Goal: Transaction & Acquisition: Purchase product/service

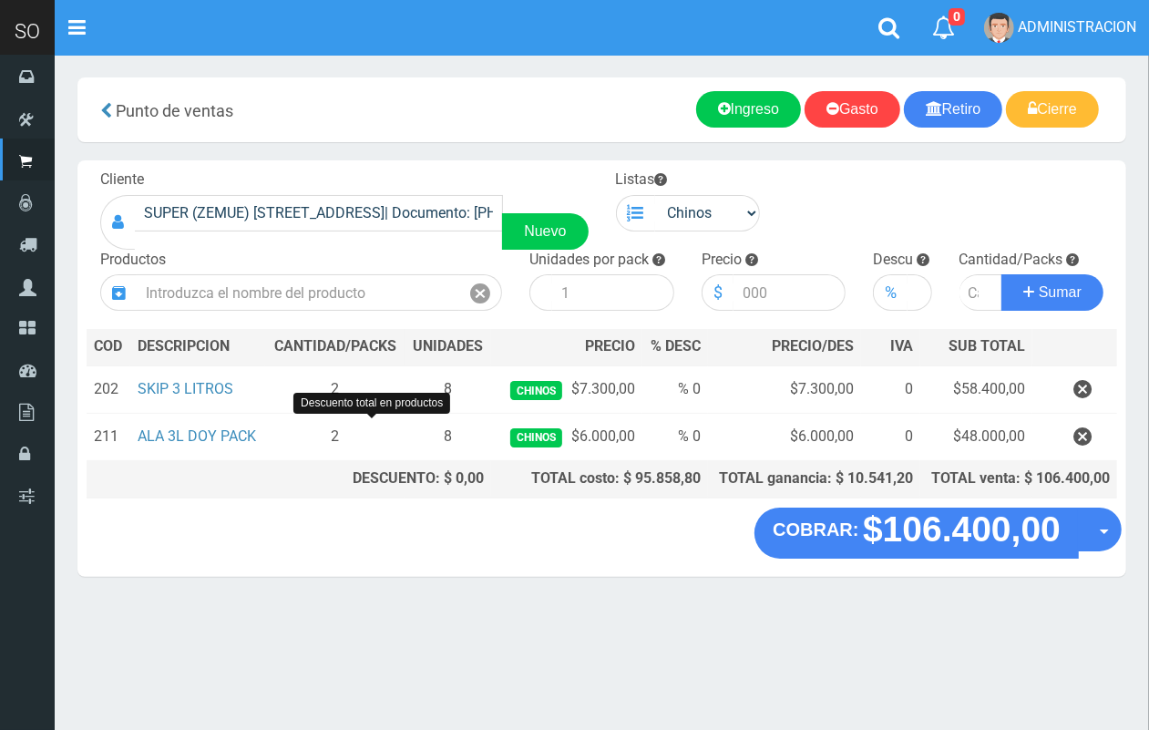
click at [570, 583] on section "× Titulo del Msj texto Mas Texto Cancelar Aceptar Punto de ventas Ingreso" at bounding box center [602, 336] width 1094 height 563
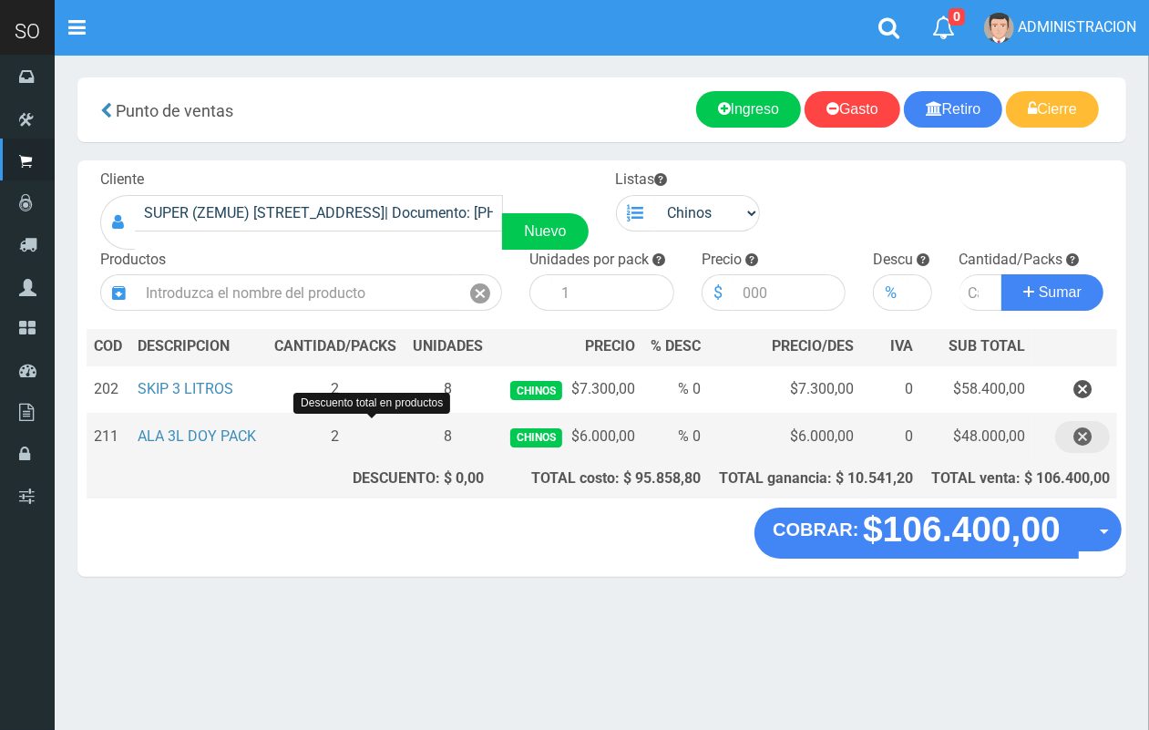
click at [1081, 437] on icon "button" at bounding box center [1082, 437] width 18 height 32
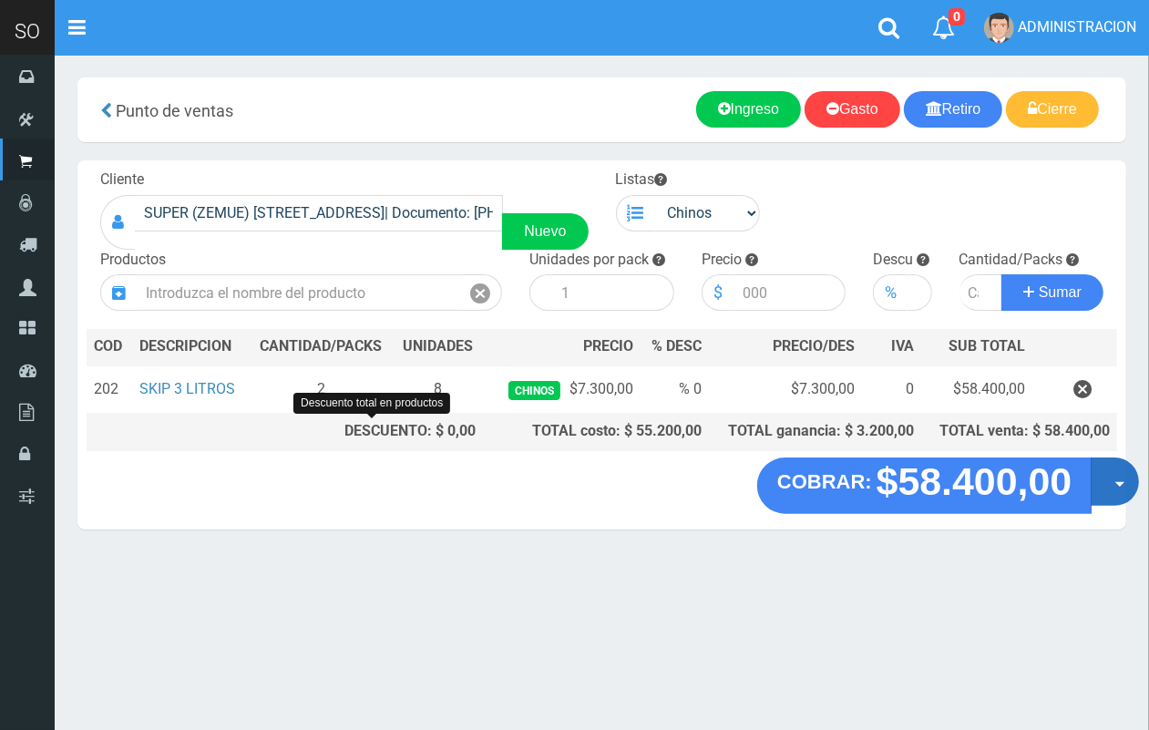
click at [1095, 469] on button "Opciones" at bounding box center [1114, 481] width 48 height 48
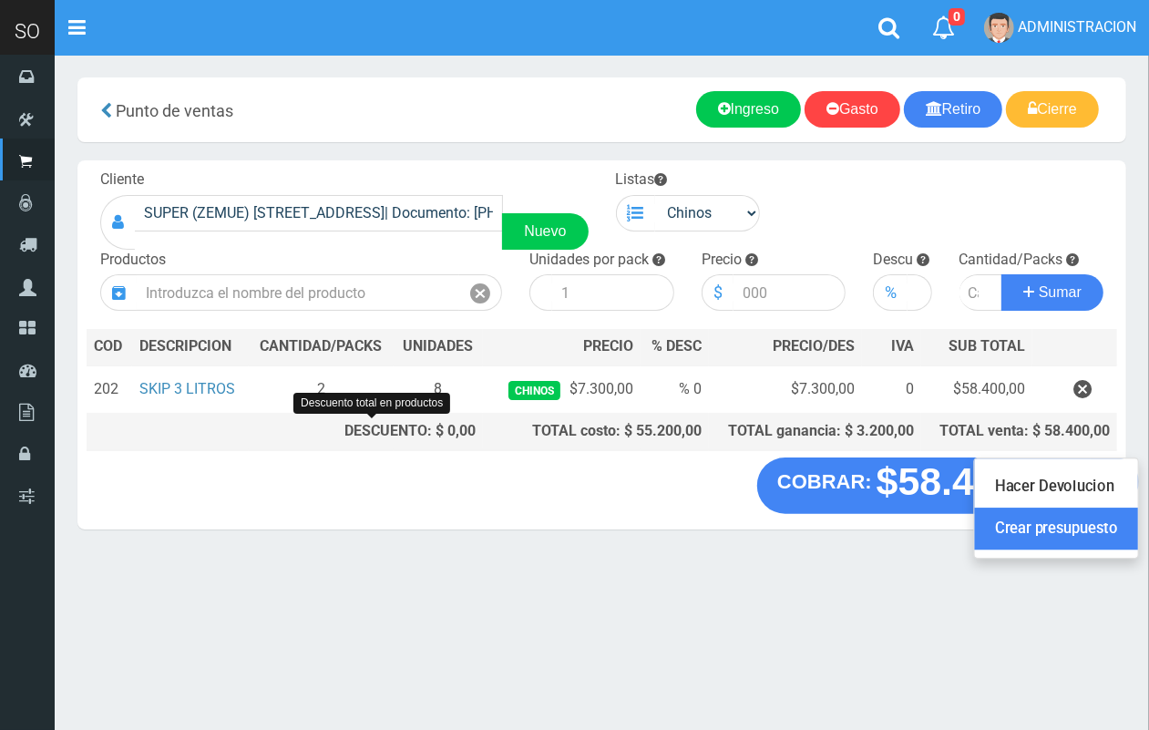
click at [1082, 537] on link "Crear presupuesto" at bounding box center [1056, 529] width 163 height 42
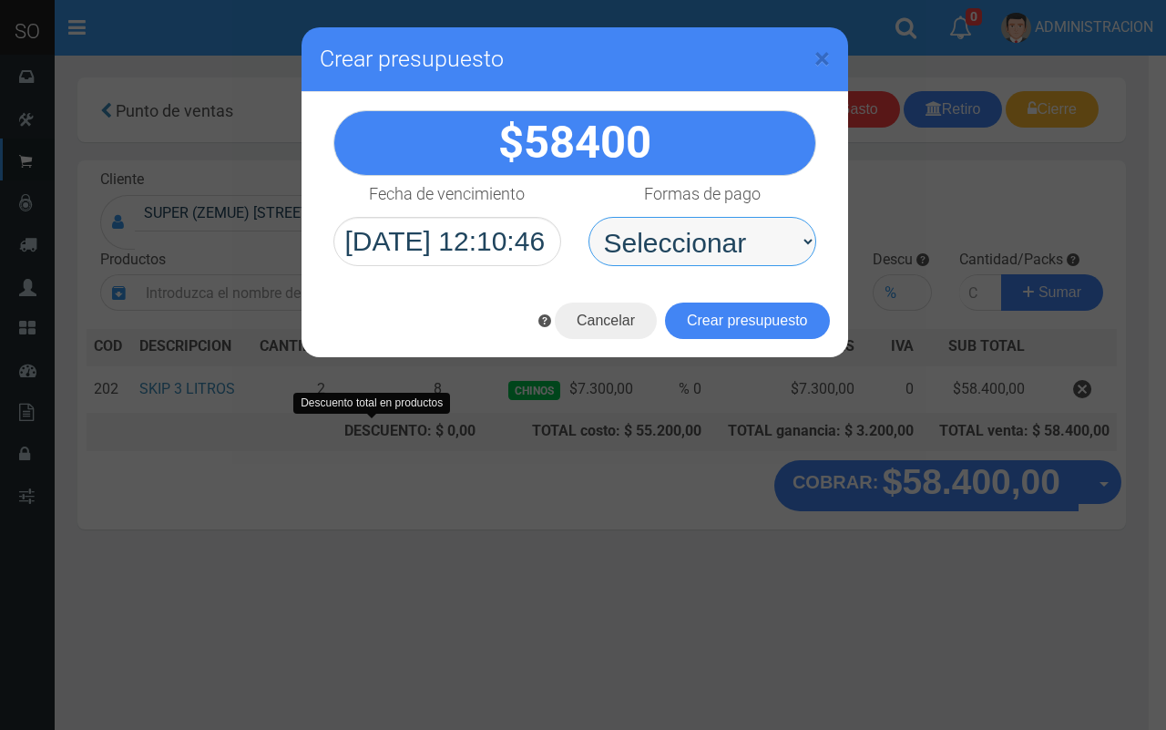
click at [762, 253] on select "Seleccionar Efectivo Tarjeta de Crédito Depósito Débito" at bounding box center [702, 241] width 228 height 49
select select "Efectivo"
click at [588, 217] on select "Seleccionar Efectivo Tarjeta de Crédito Depósito Débito" at bounding box center [702, 241] width 228 height 49
click at [771, 317] on button "Crear presupuesto" at bounding box center [747, 320] width 165 height 36
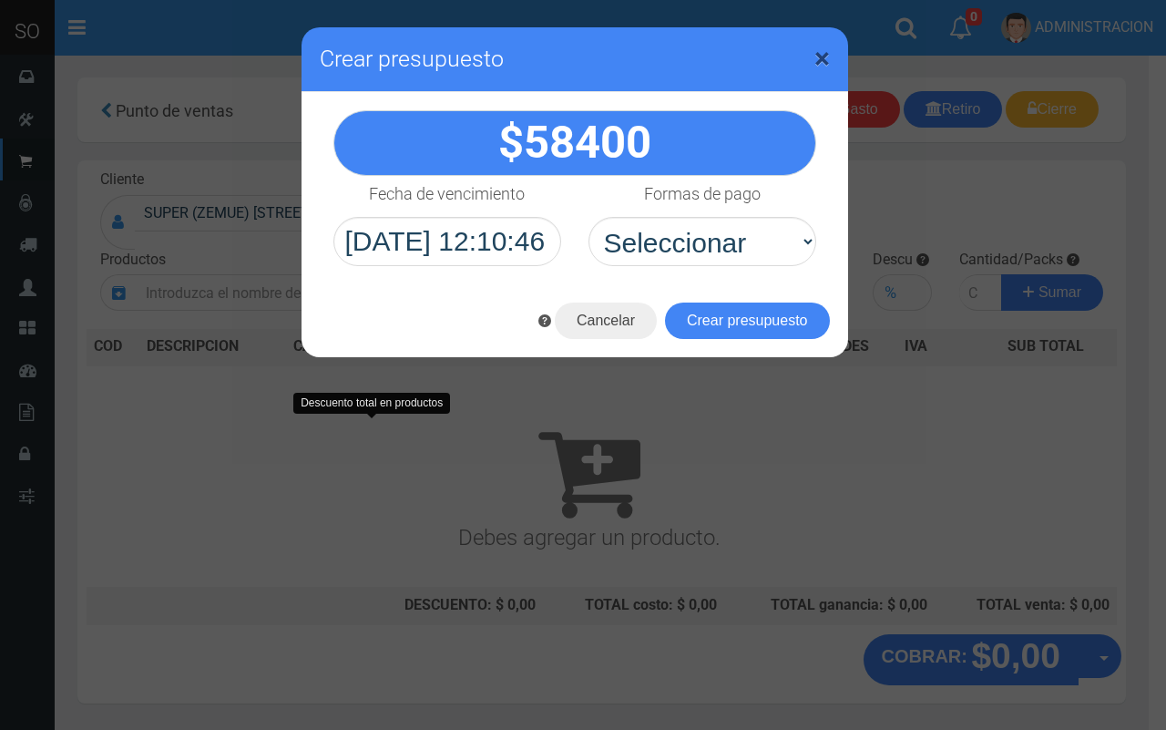
click at [823, 56] on span "×" at bounding box center [821, 58] width 15 height 35
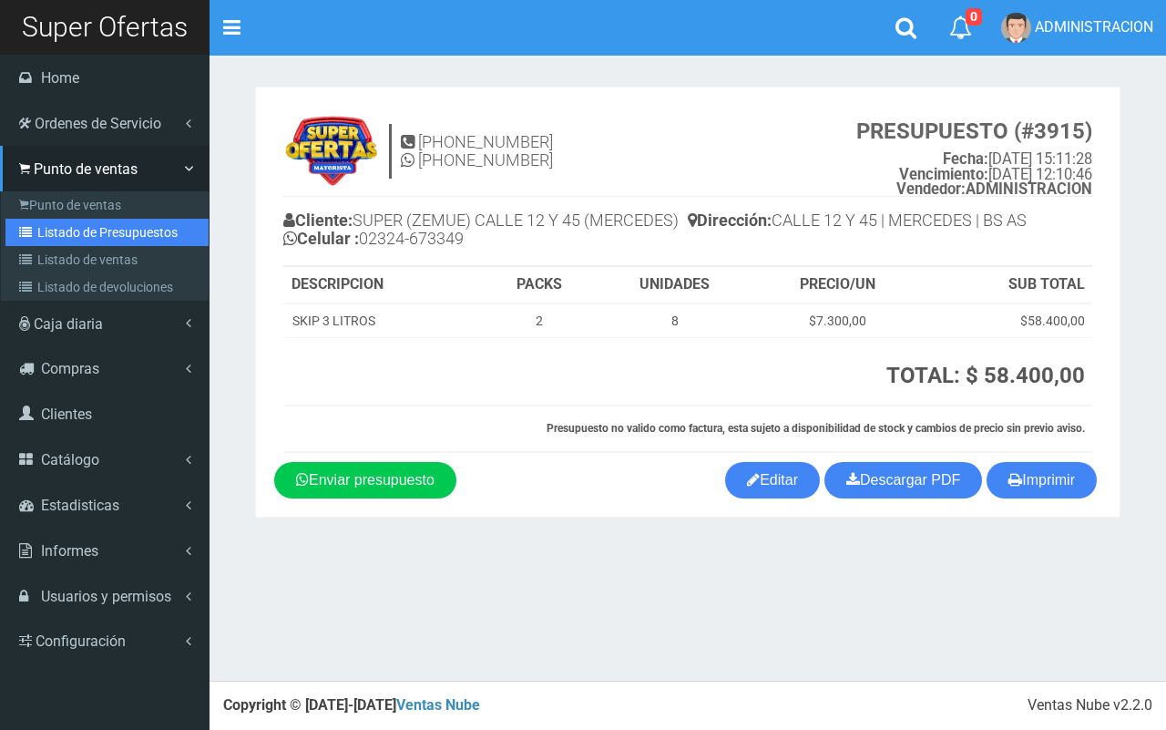
click at [43, 237] on link "Listado de Presupuestos" at bounding box center [106, 232] width 203 height 27
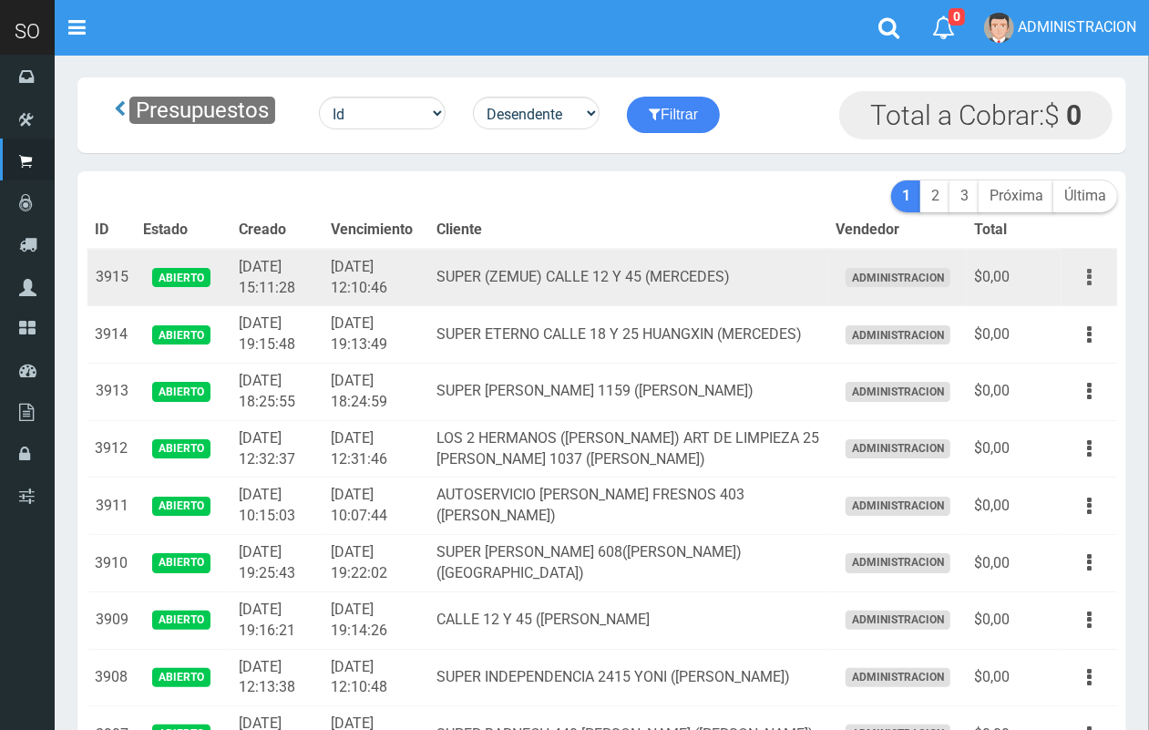
click at [1087, 271] on icon "button" at bounding box center [1089, 277] width 5 height 32
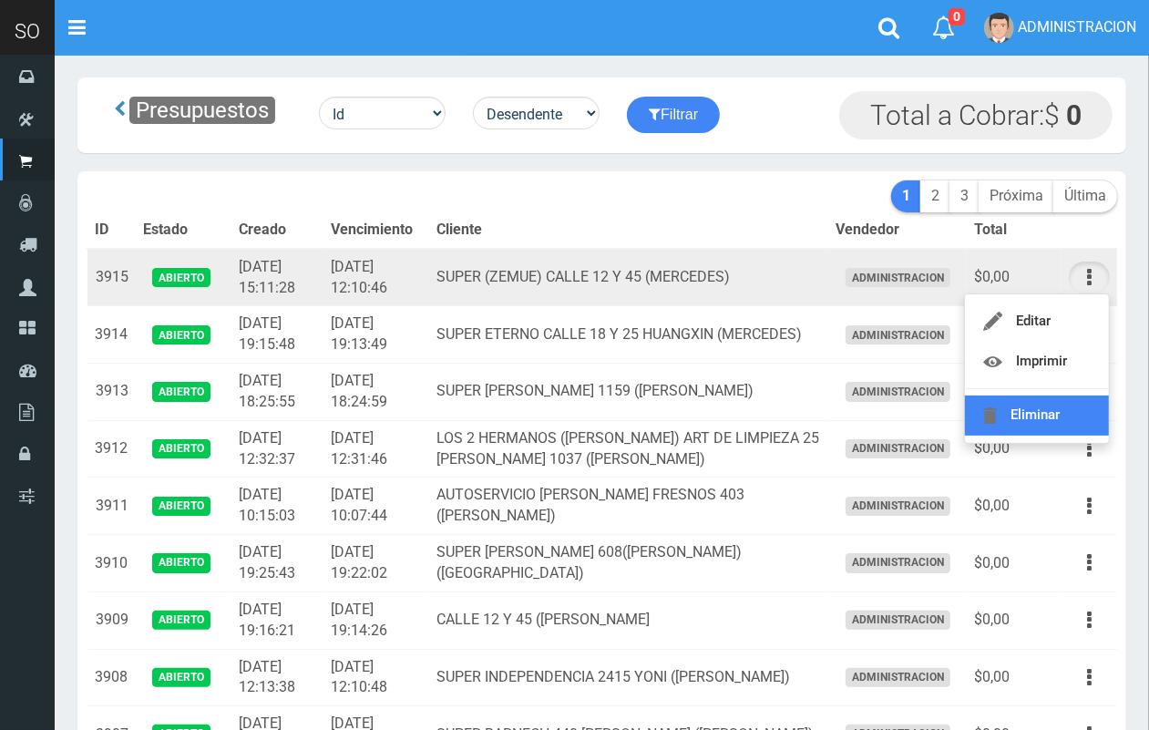
click at [1038, 425] on link "Eliminar" at bounding box center [1037, 415] width 144 height 40
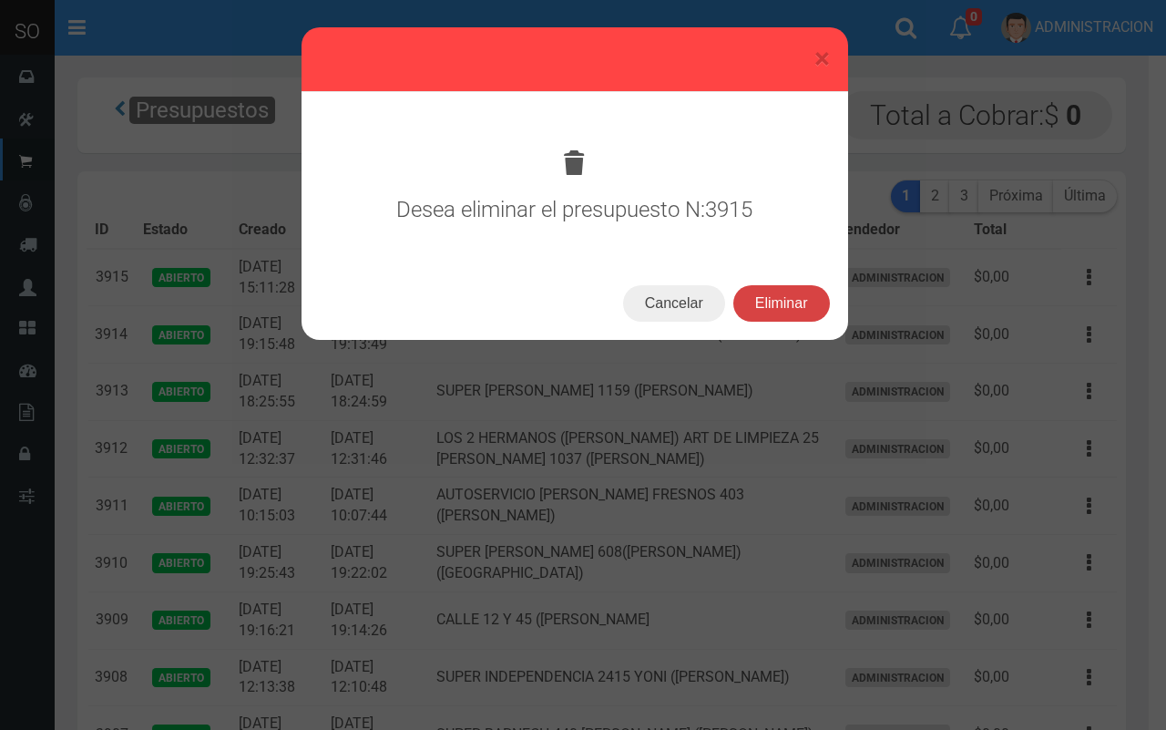
click at [793, 299] on button "Eliminar" at bounding box center [781, 303] width 97 height 36
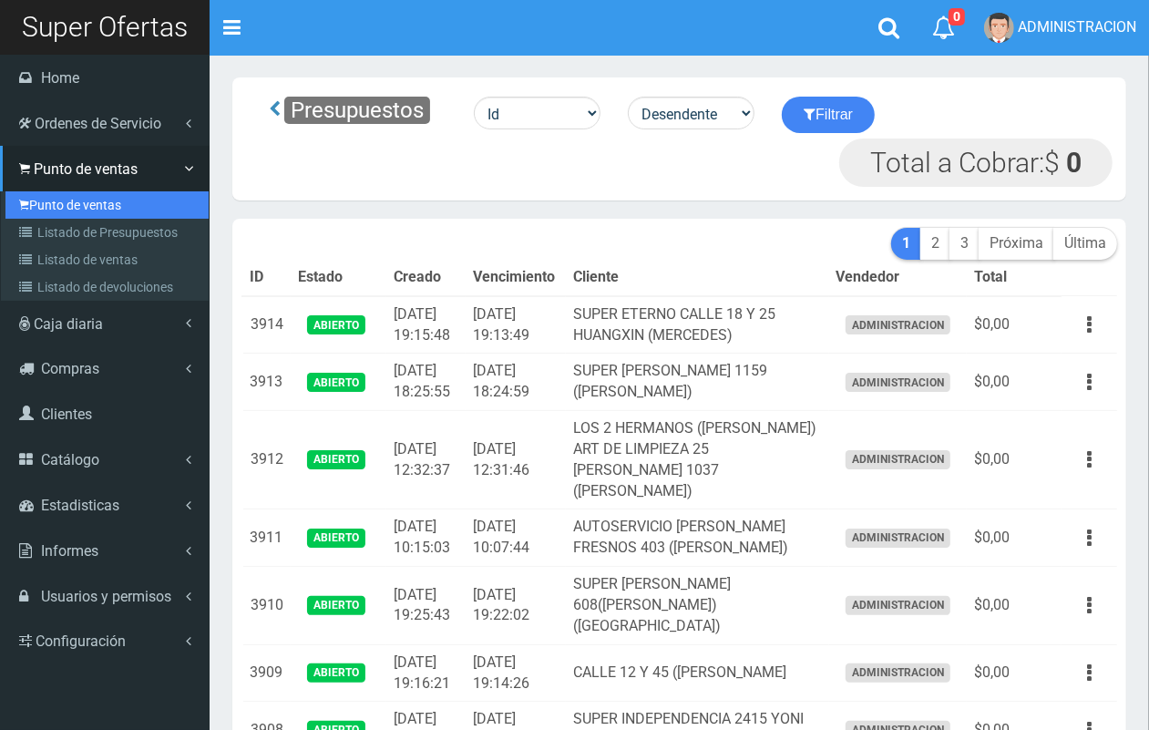
click at [56, 201] on link "Punto de ventas" at bounding box center [106, 204] width 203 height 27
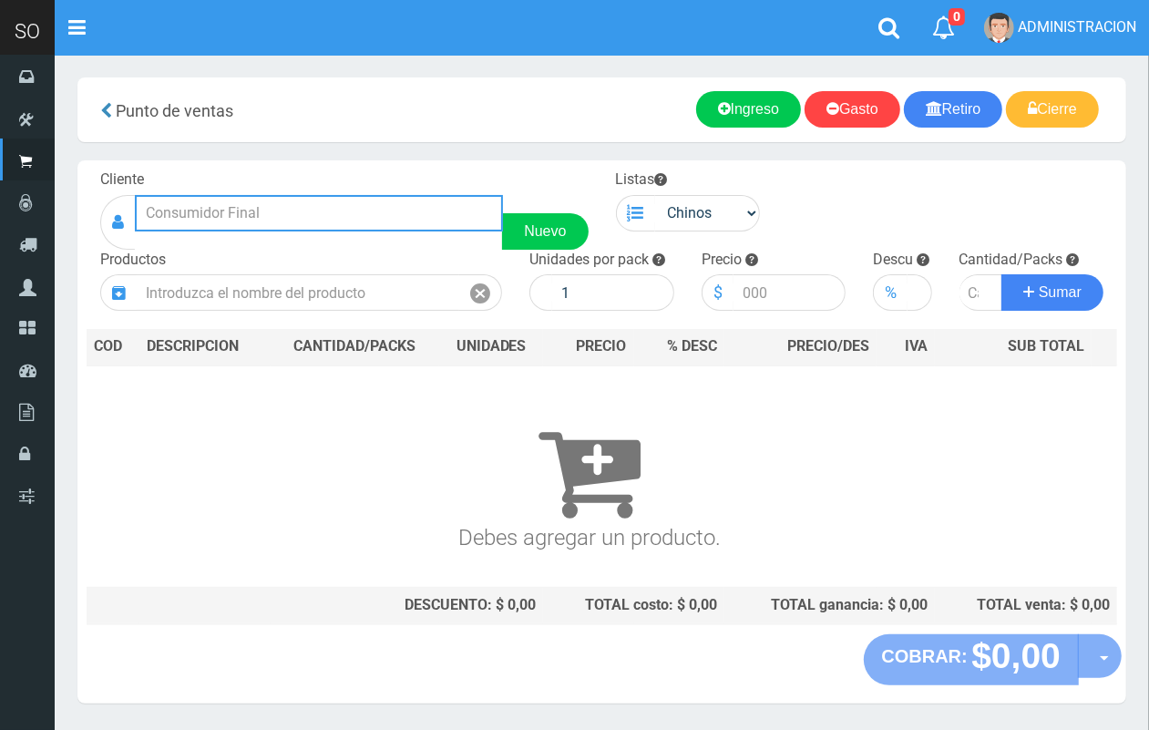
click at [271, 202] on input "text" at bounding box center [319, 213] width 368 height 36
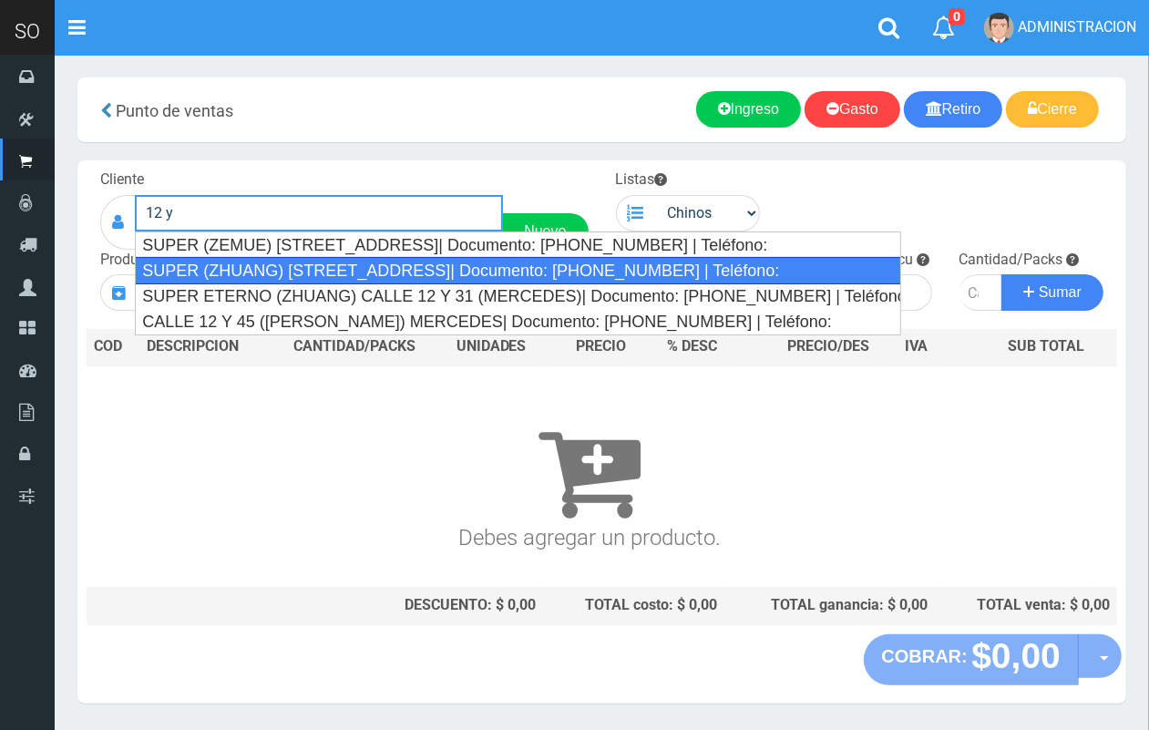
click at [264, 273] on div "SUPER (ZHUANG) CALLE 12 Y 31| Documento: 4268748617863 | Teléfono:" at bounding box center [517, 270] width 765 height 27
type input "SUPER (ZHUANG) CALLE 12 Y 31| Documento: 4268748617863 | Teléfono:"
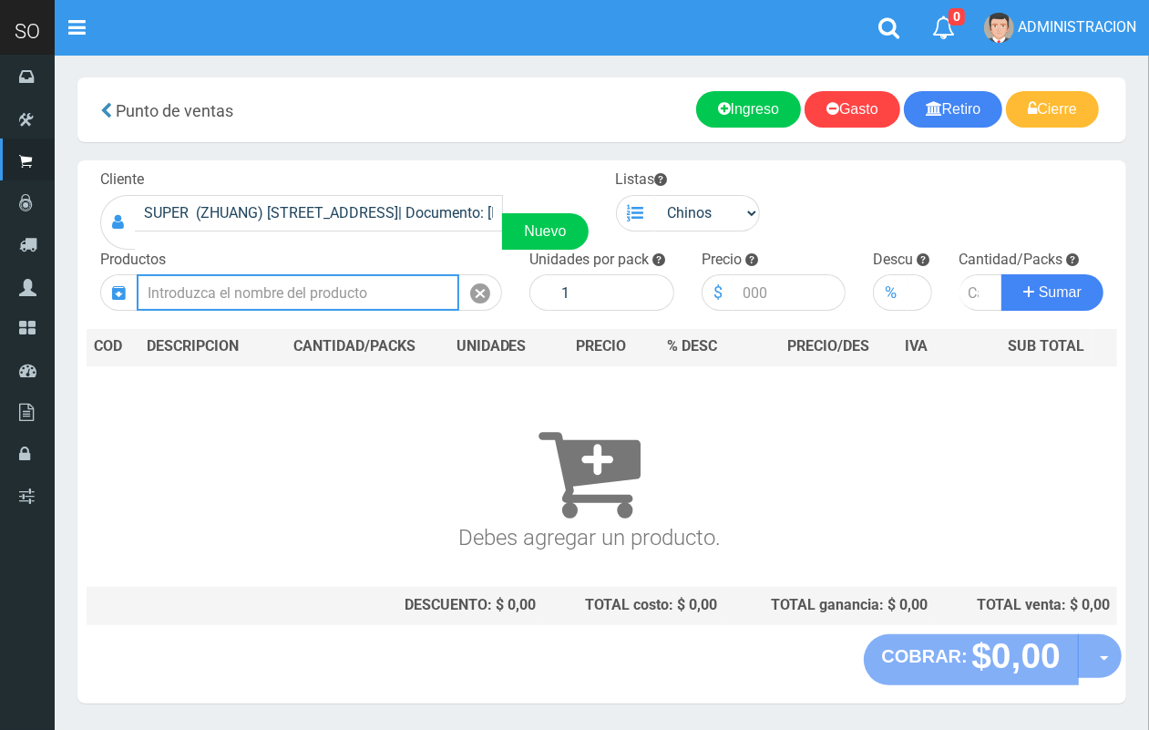
click at [299, 288] on input "text" at bounding box center [298, 292] width 322 height 36
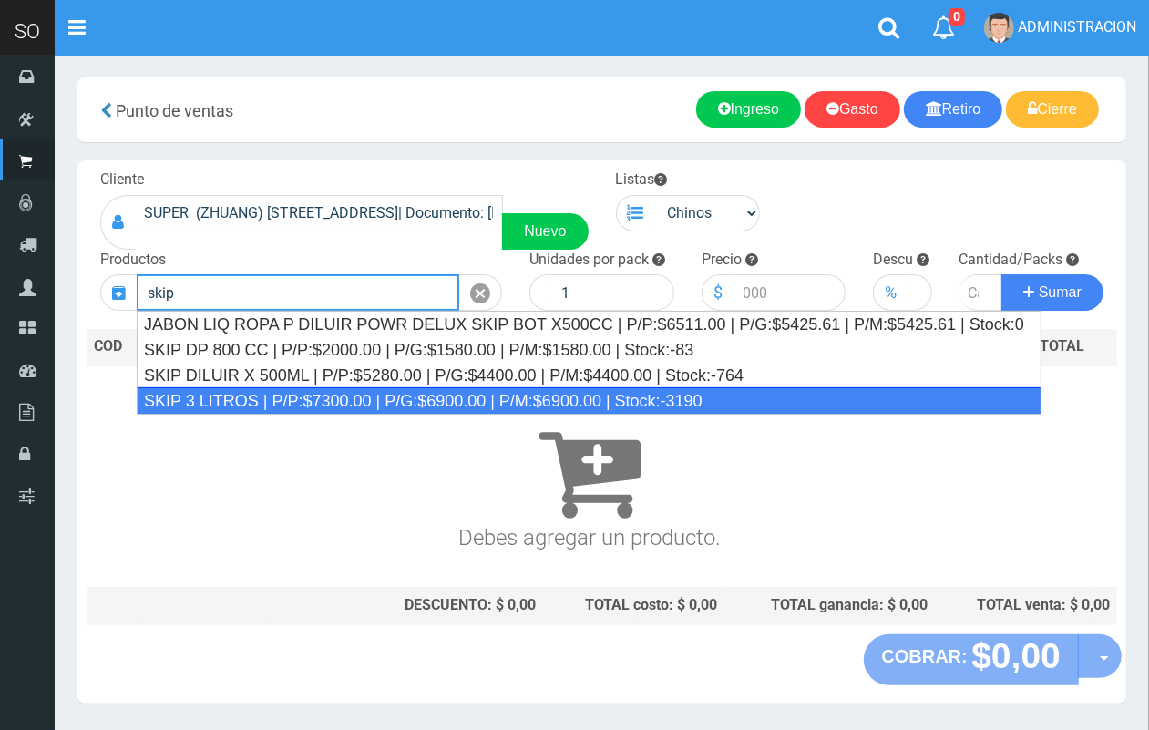
click at [337, 401] on div "SKIP 3 LITROS | P/P:$7300.00 | P/G:$6900.00 | P/M:$6900.00 | Stock:-3190" at bounding box center [589, 400] width 904 height 27
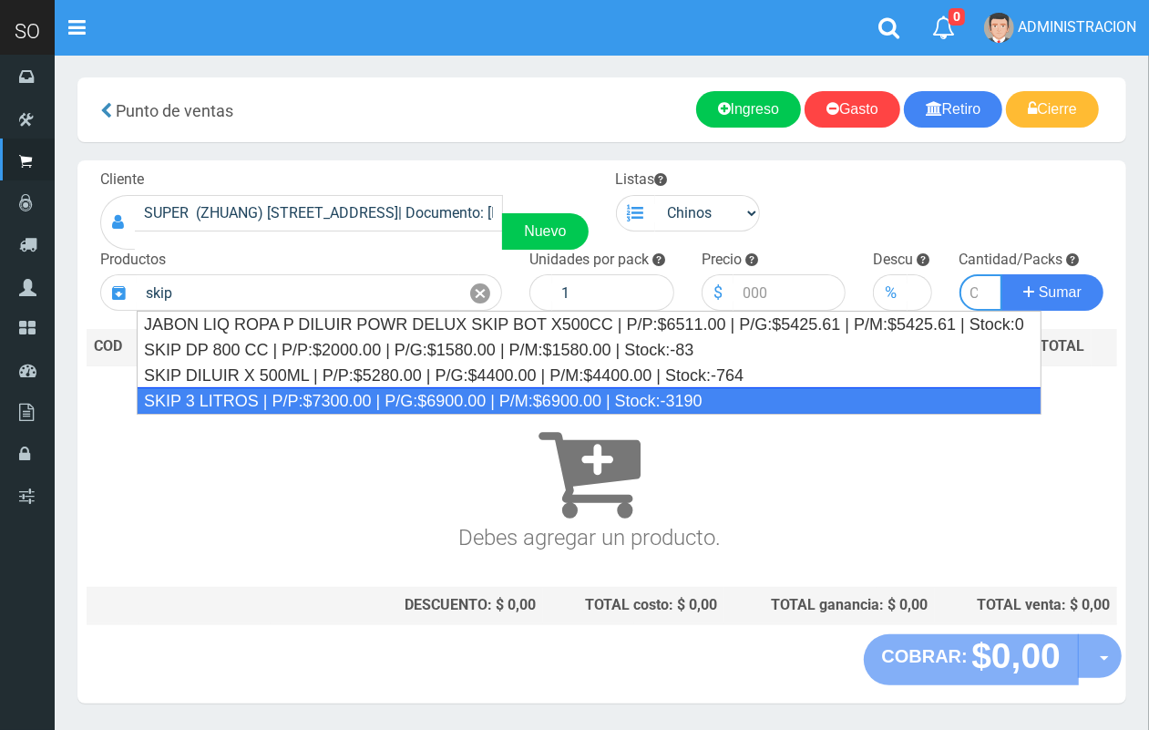
type input "SKIP 3 LITROS | P/P:$7300.00 | P/G:$6900.00 | P/M:$6900.00 | Stock:-3190"
type input "4"
type input "7300.00"
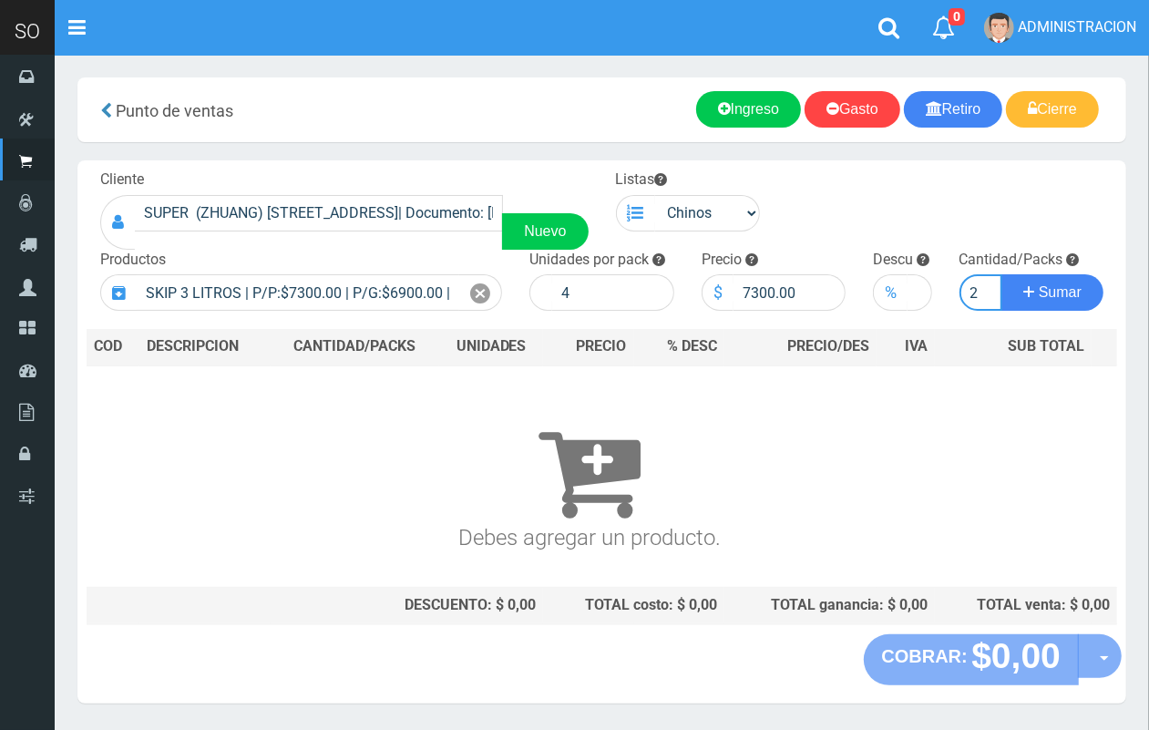
scroll to position [0, 2]
type input "2"
click at [1001, 274] on button "Sumar" at bounding box center [1052, 292] width 102 height 36
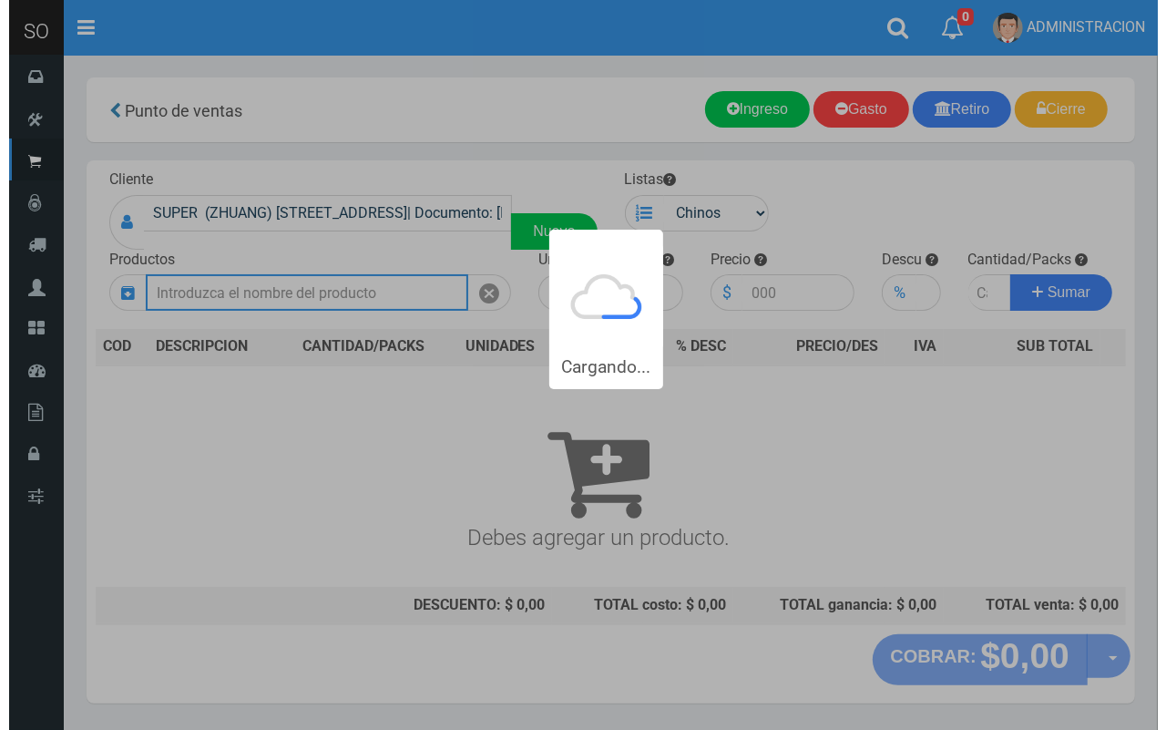
scroll to position [0, 0]
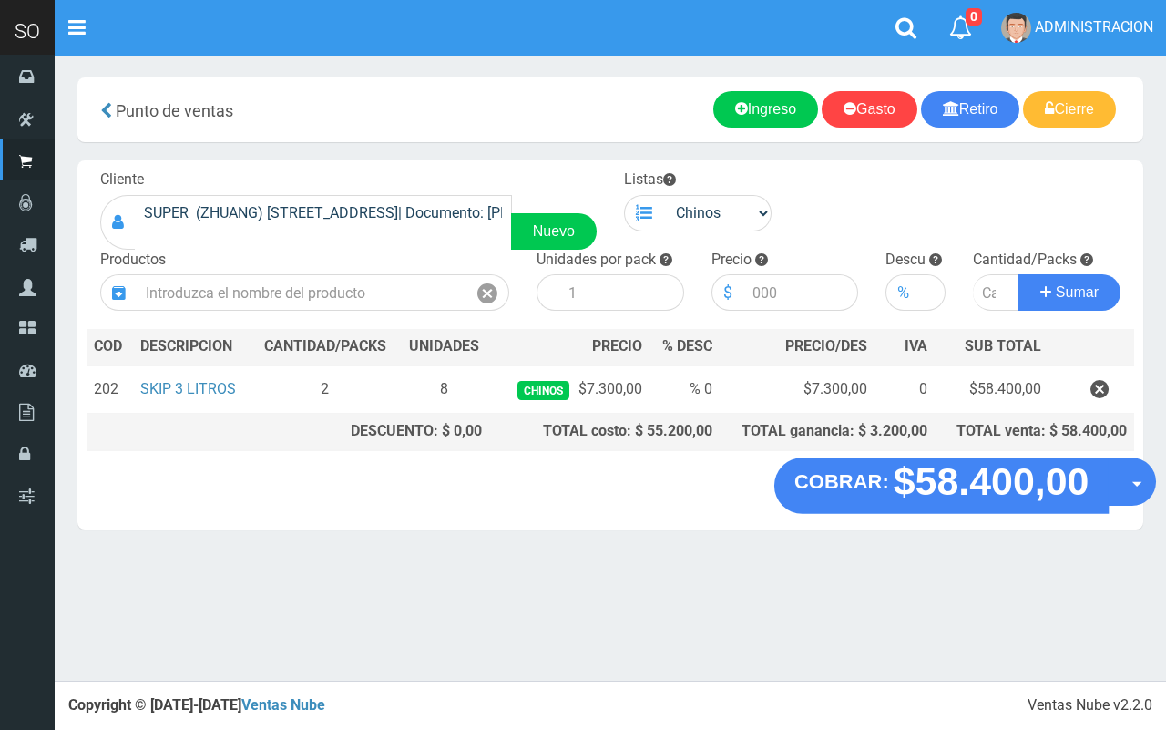
drag, startPoint x: 1122, startPoint y: 485, endPoint x: 1119, endPoint y: 507, distance: 22.2
click at [1122, 489] on button "Opciones" at bounding box center [1132, 481] width 48 height 48
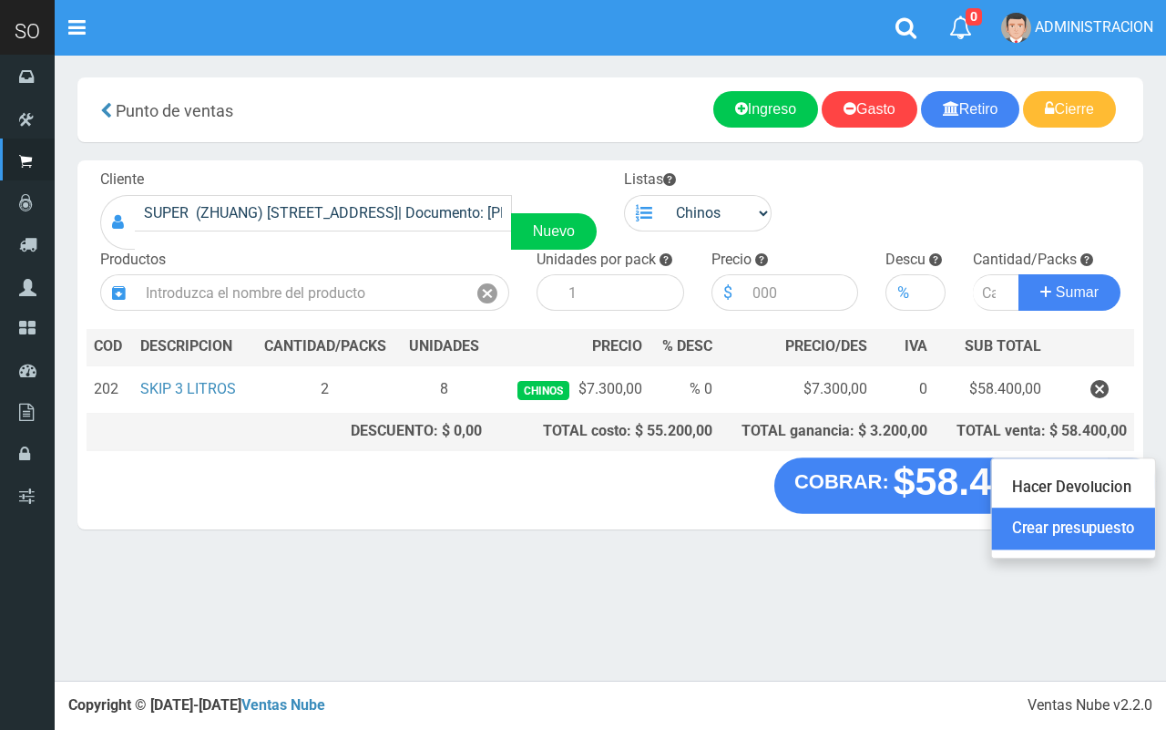
click at [1109, 524] on link "Crear presupuesto" at bounding box center [1073, 529] width 163 height 42
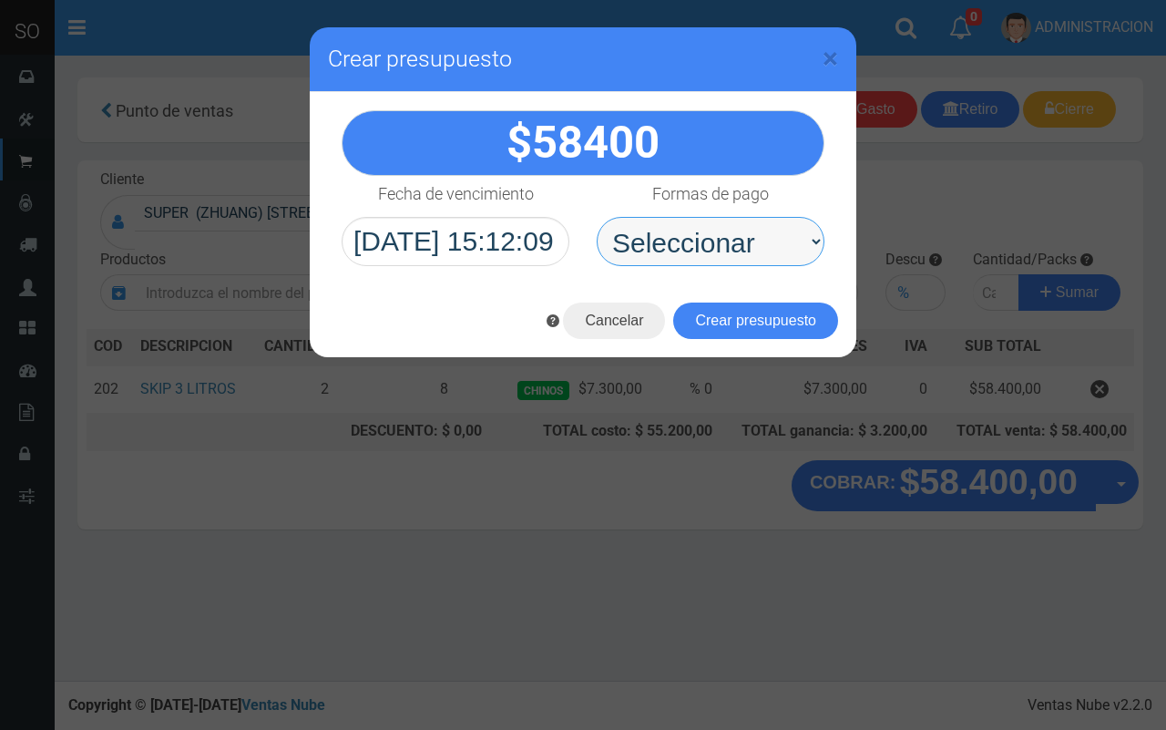
click at [771, 250] on select "Seleccionar Efectivo Tarjeta de Crédito Depósito Débito" at bounding box center [711, 241] width 228 height 49
select select "Efectivo"
click at [597, 217] on select "Seleccionar Efectivo Tarjeta de Crédito Depósito Débito" at bounding box center [711, 241] width 228 height 49
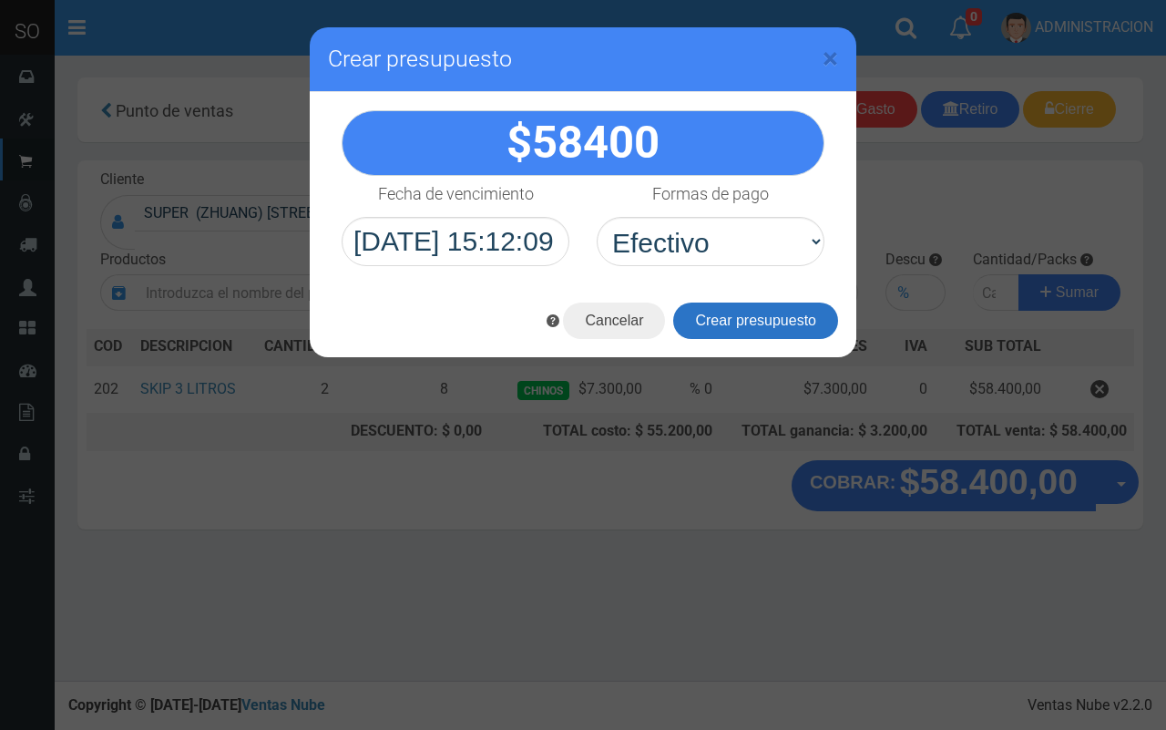
click at [782, 328] on button "Crear presupuesto" at bounding box center [755, 320] width 165 height 36
